Goal: Find specific page/section: Find specific page/section

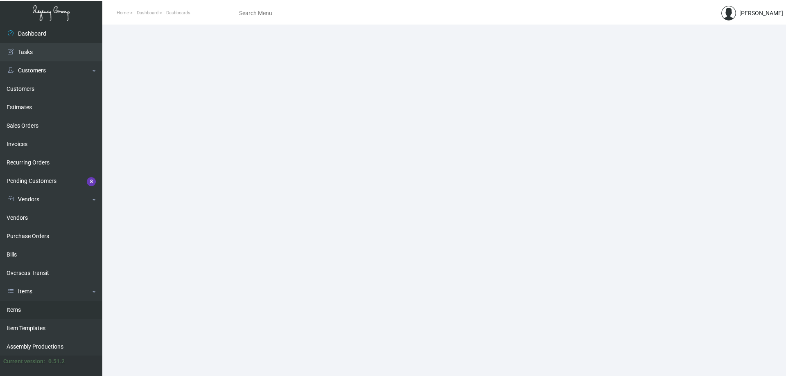
click at [62, 312] on link "Items" at bounding box center [51, 310] width 102 height 18
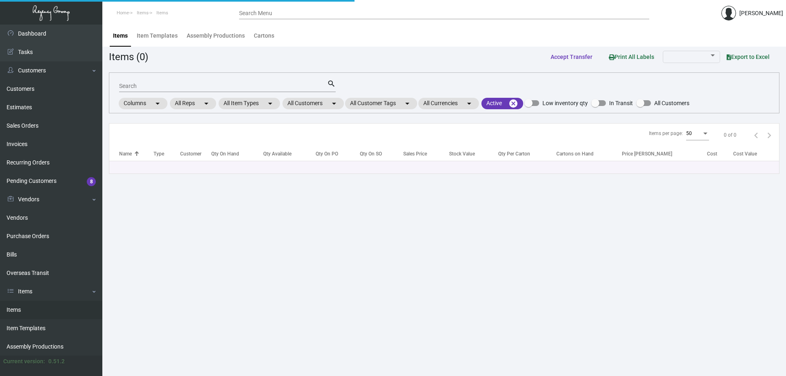
click at [237, 87] on input "Search" at bounding box center [223, 86] width 208 height 7
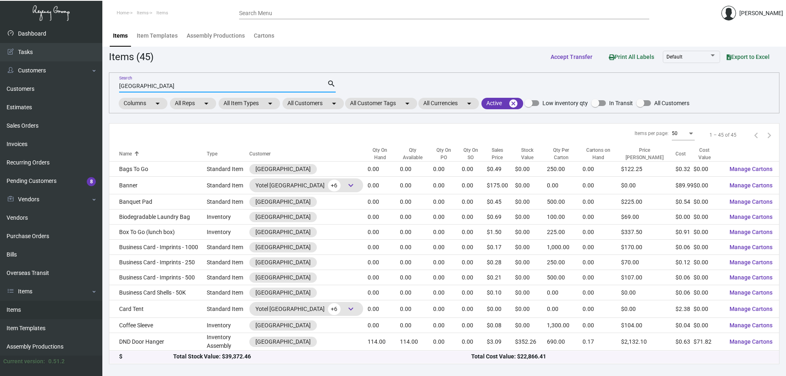
type input "[GEOGRAPHIC_DATA]"
click at [56, 39] on link "Dashboard" at bounding box center [51, 34] width 102 height 18
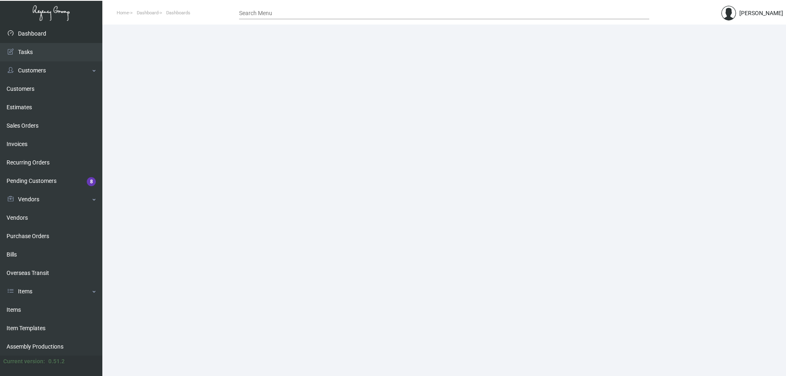
click at [55, 29] on link "Dashboard" at bounding box center [51, 34] width 102 height 18
click at [25, 29] on link "Dashboard" at bounding box center [51, 34] width 102 height 18
click at [366, 11] on input "Search Menu" at bounding box center [444, 13] width 410 height 7
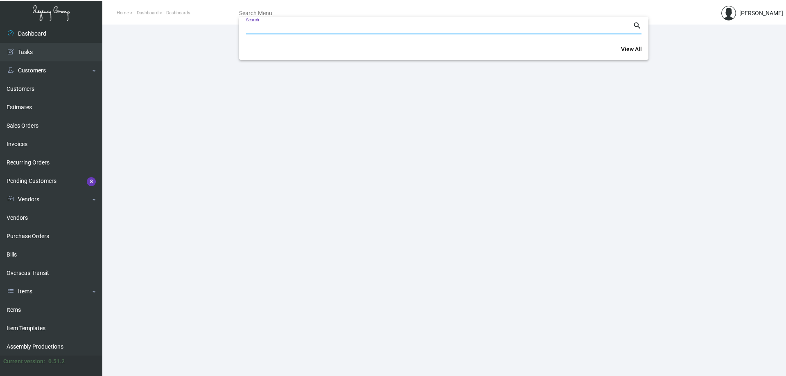
click at [351, 28] on input "Search" at bounding box center [439, 28] width 387 height 7
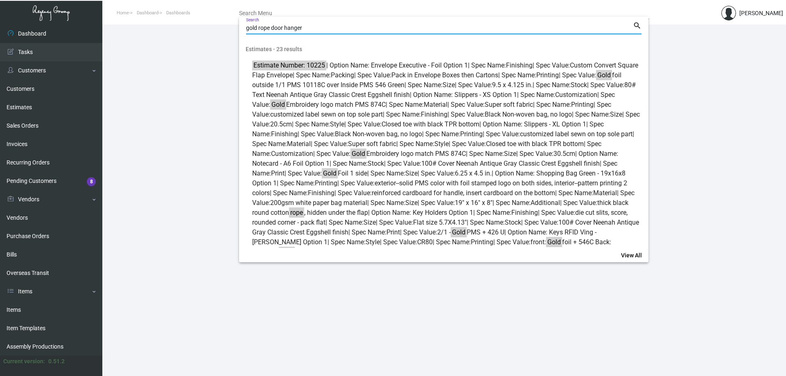
type input "gold rope door hanger"
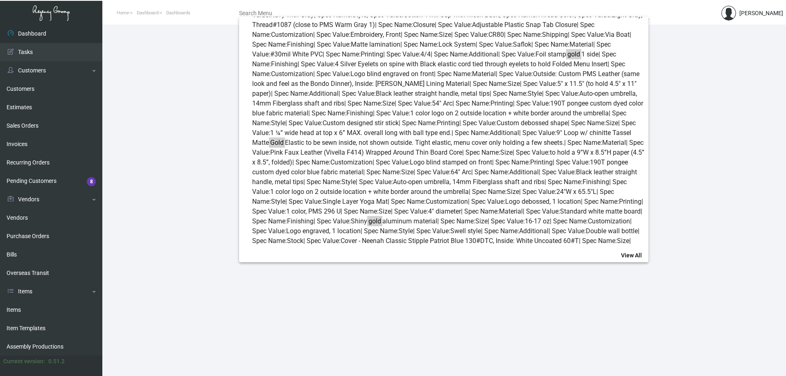
scroll to position [2128, 0]
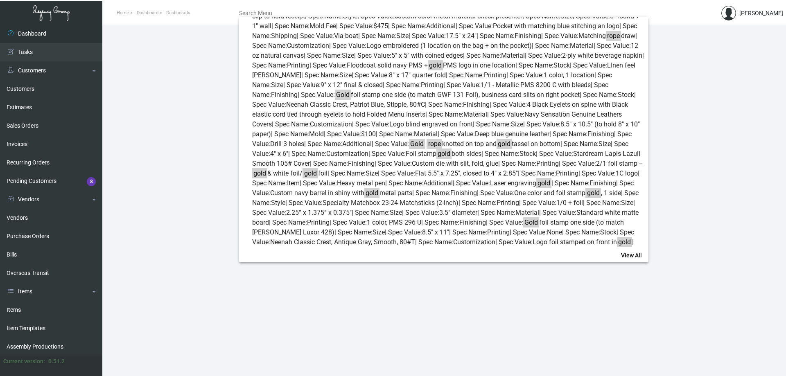
click at [67, 311] on div at bounding box center [393, 188] width 786 height 376
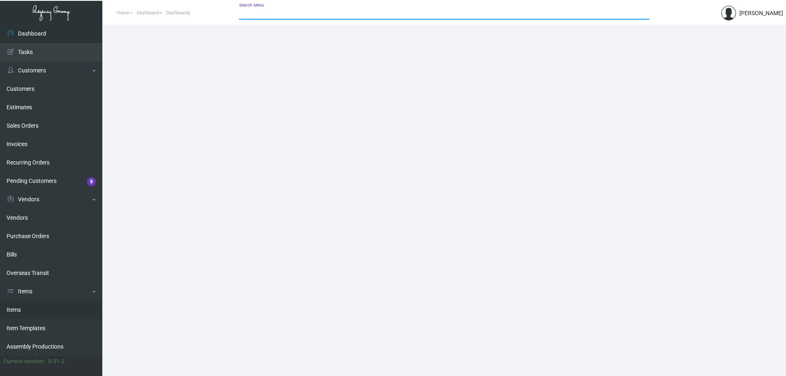
click at [37, 314] on link "Items" at bounding box center [51, 310] width 102 height 18
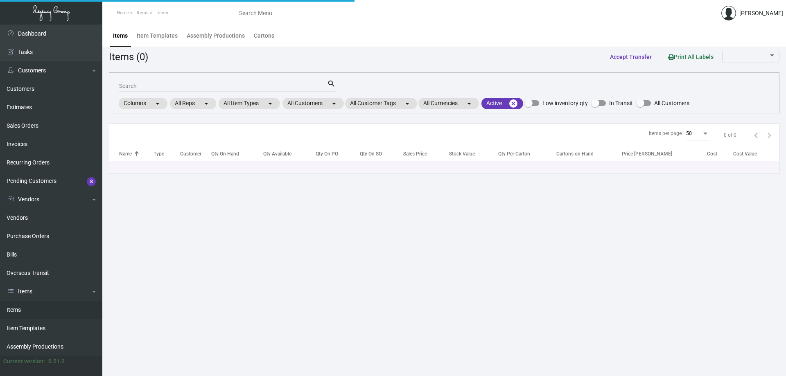
click at [36, 314] on link "Items" at bounding box center [51, 310] width 102 height 18
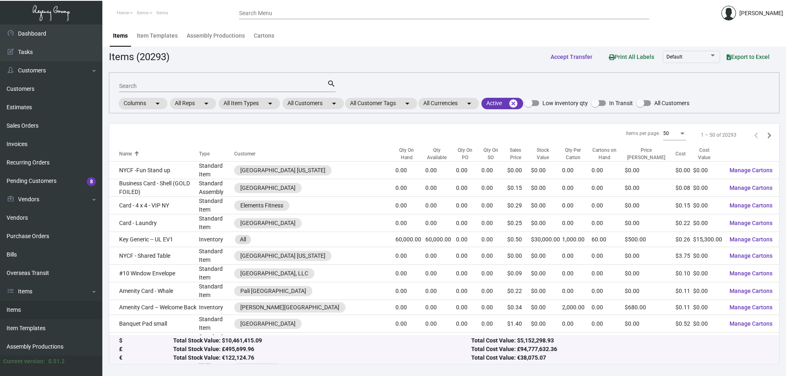
drag, startPoint x: 232, startPoint y: 86, endPoint x: 242, endPoint y: 90, distance: 10.3
click at [232, 86] on input "Search" at bounding box center [223, 86] width 208 height 7
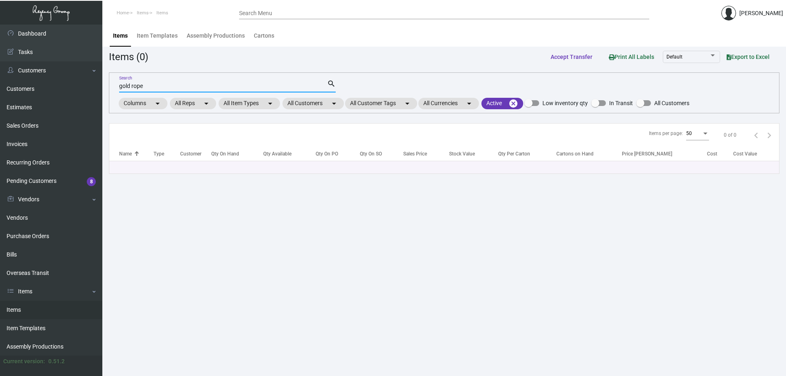
type input "gold rope"
